Goal: Task Accomplishment & Management: Use online tool/utility

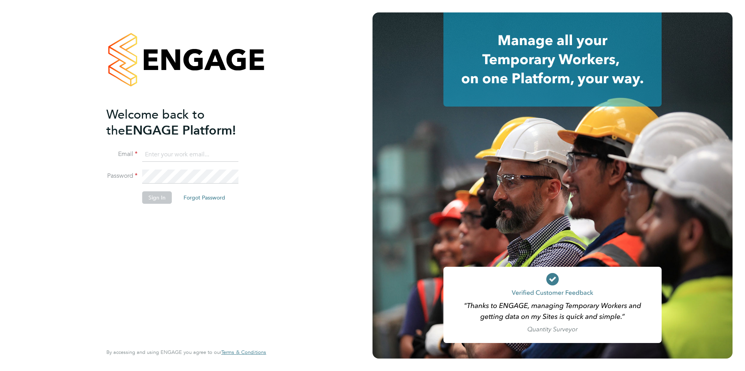
type input "lauren.bowron@pcrnet.co.uk"
click at [157, 196] on button "Sign In" at bounding box center [157, 198] width 30 height 12
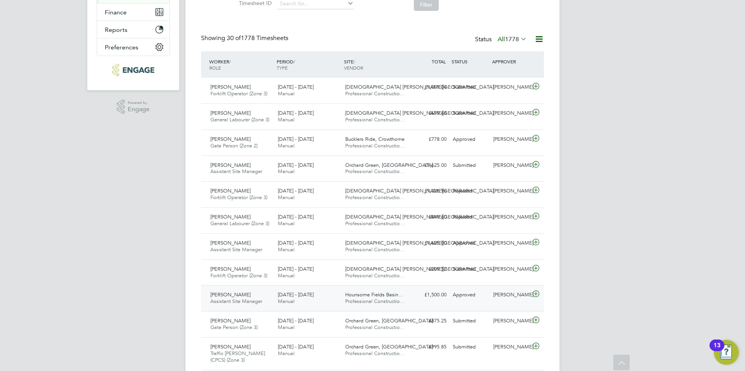
click at [219, 298] on div "Martin Chambers Assistant Site Manager 25 - 31 Aug 2025" at bounding box center [240, 298] width 67 height 19
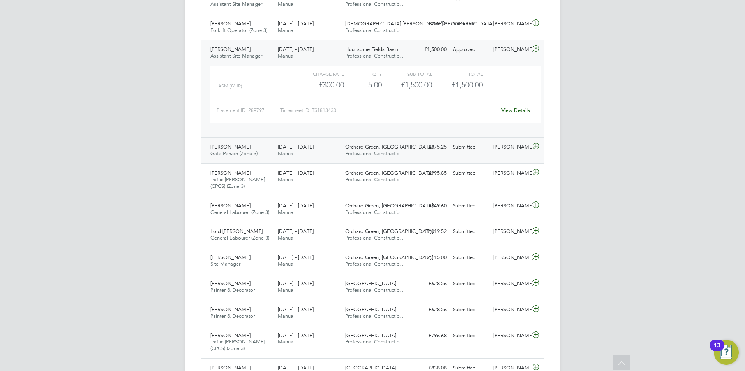
scroll to position [389, 0]
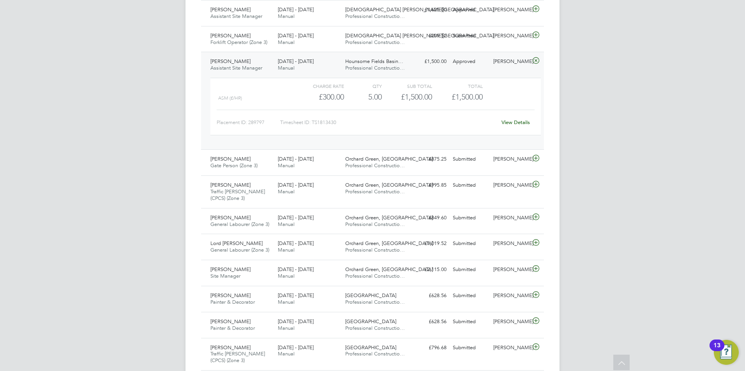
click at [521, 121] on link "View Details" at bounding box center [515, 122] width 28 height 7
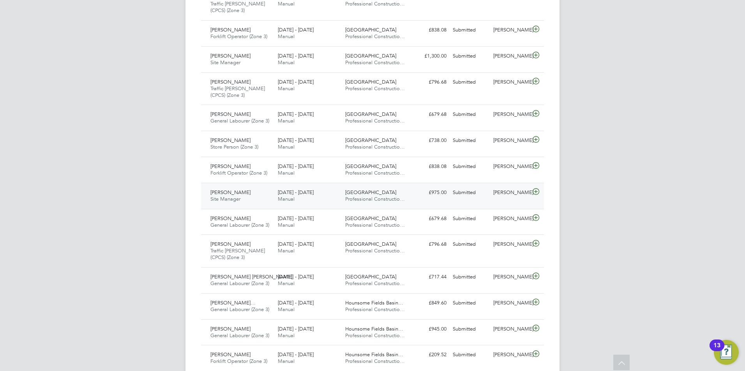
scroll to position [779, 0]
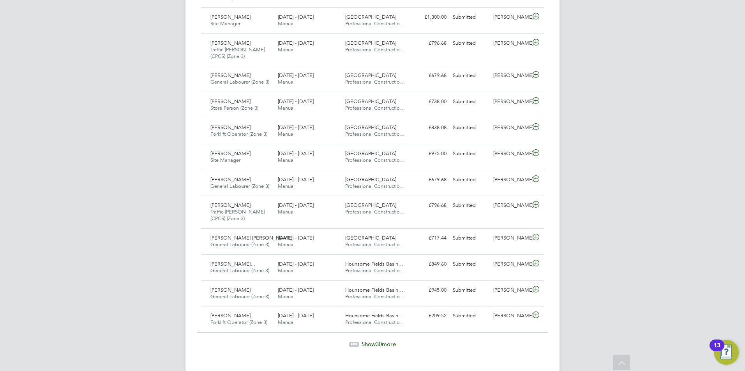
click at [378, 344] on span "30" at bounding box center [378, 344] width 6 height 7
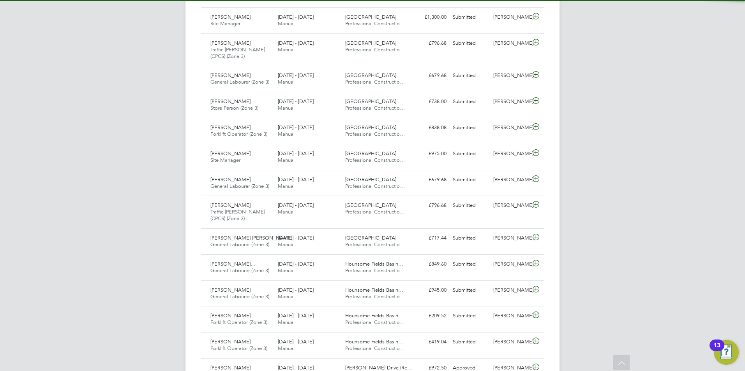
scroll to position [26, 68]
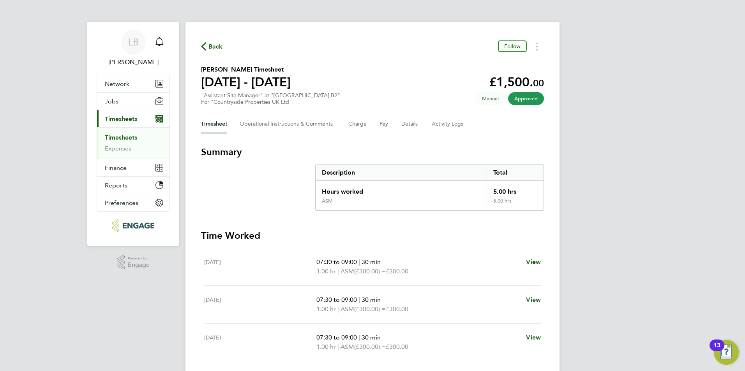
click at [212, 45] on span "Back" at bounding box center [215, 46] width 14 height 9
